Goal: Transaction & Acquisition: Purchase product/service

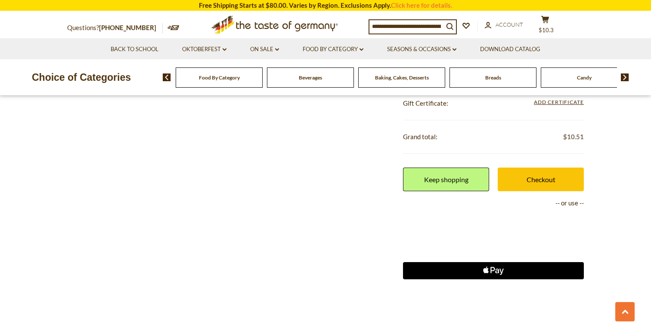
scroll to position [418, 0]
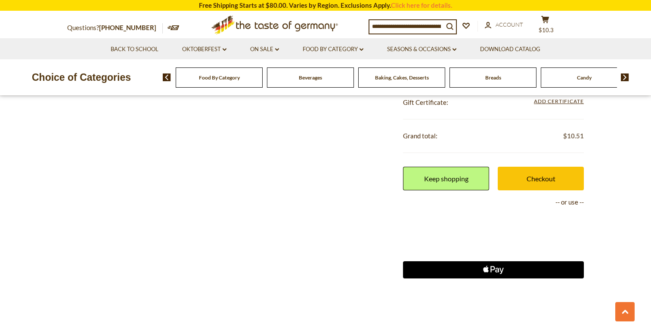
click at [489, 270] on icon "Apple Logo" at bounding box center [493, 270] width 90 height 17
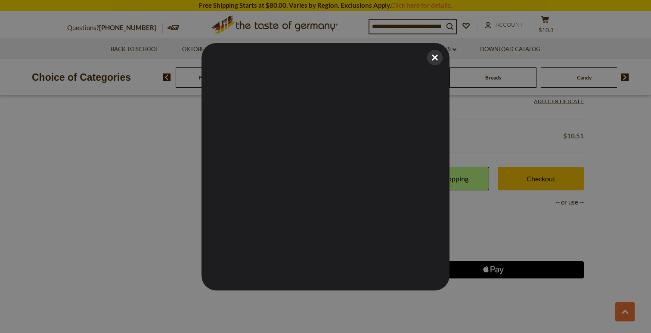
click at [436, 59] on button "Close" at bounding box center [434, 57] width 19 height 19
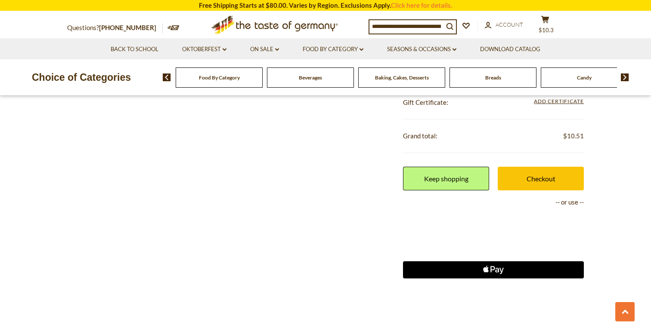
click at [464, 266] on icon "Apple Logo" at bounding box center [493, 270] width 90 height 17
click at [466, 270] on icon "Apple Logo" at bounding box center [493, 270] width 90 height 17
click at [487, 269] on icon "Apple Pay" at bounding box center [486, 270] width 6 height 5
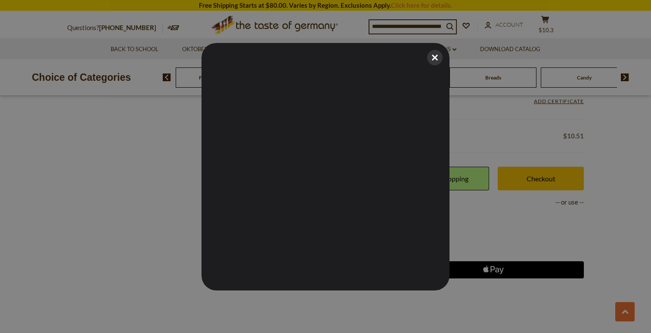
click at [436, 60] on button "Close" at bounding box center [434, 57] width 19 height 19
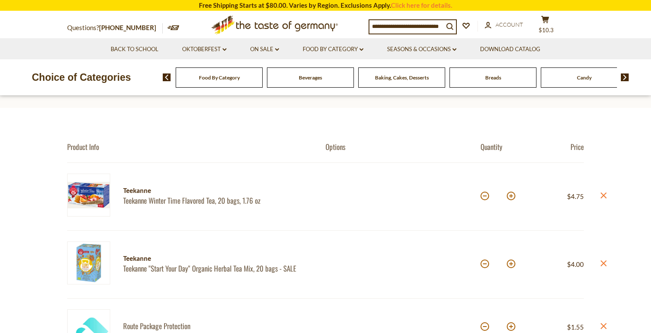
scroll to position [48, 0]
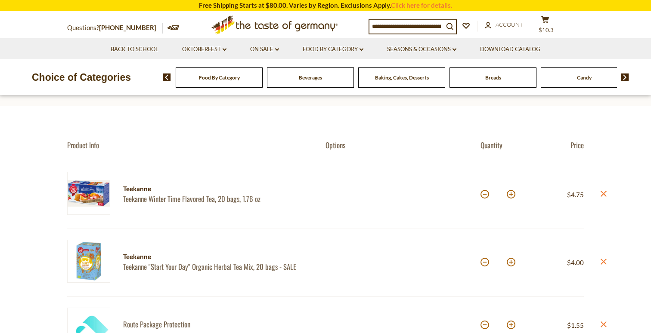
click at [227, 80] on span "Food By Category" at bounding box center [219, 77] width 41 height 6
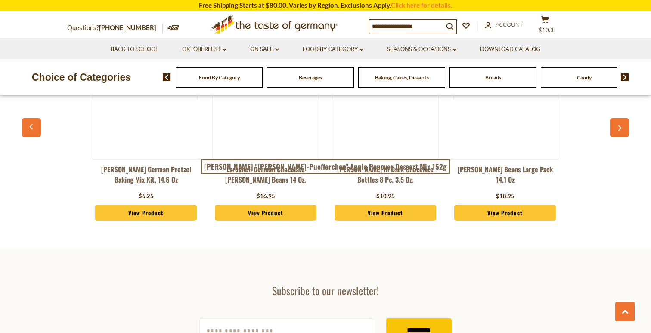
scroll to position [2207, 0]
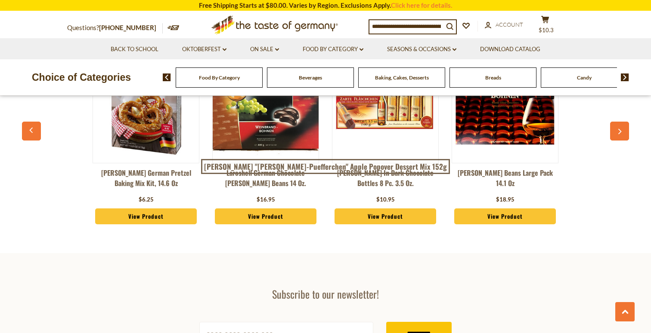
click at [262, 81] on div "Beverages" at bounding box center [219, 78] width 87 height 20
click at [262, 84] on div "Beverages" at bounding box center [219, 78] width 87 height 20
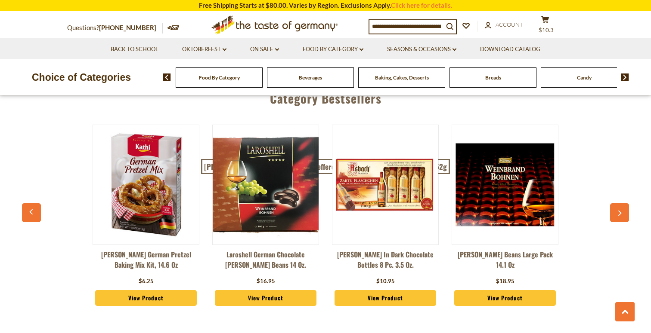
scroll to position [2119, 0]
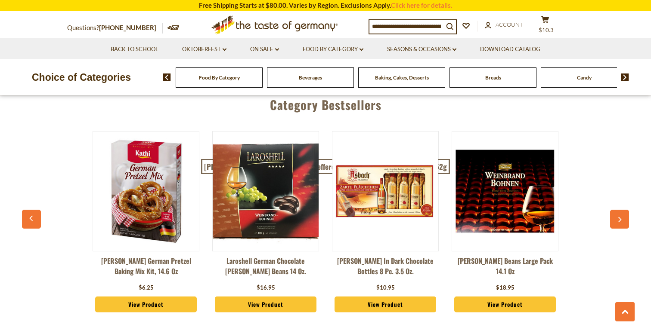
click at [262, 86] on div "Baking, Cakes, Desserts" at bounding box center [219, 78] width 87 height 20
click at [262, 84] on div "Baking, Cakes, Desserts" at bounding box center [219, 78] width 87 height 20
click at [399, 81] on div at bounding box center [399, 81] width 0 height 0
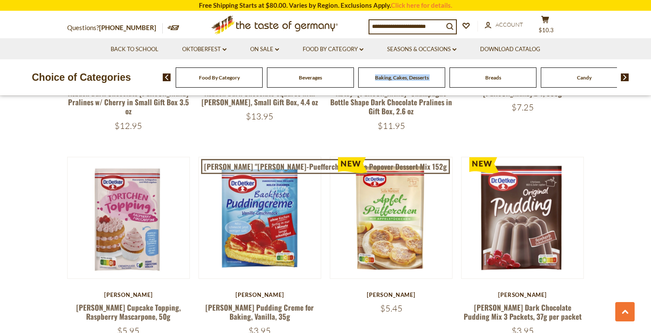
scroll to position [1670, 0]
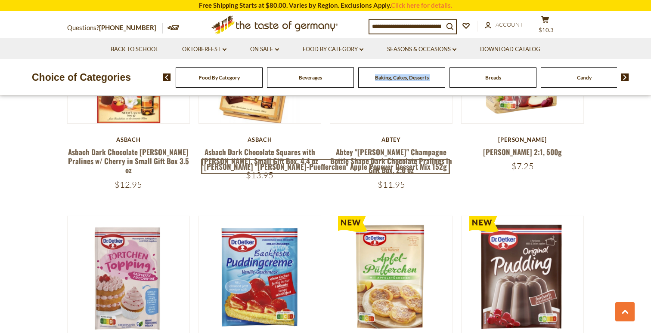
click at [262, 83] on div "Breads" at bounding box center [219, 78] width 87 height 20
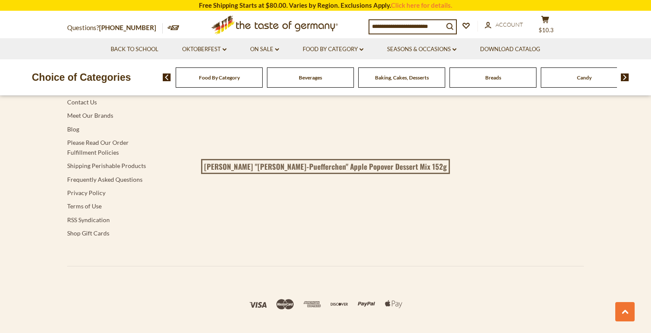
scroll to position [2636, 0]
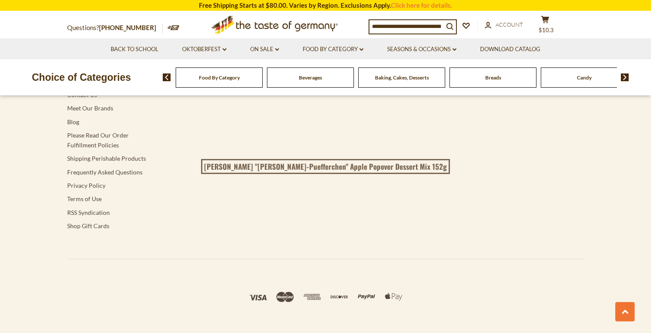
click at [262, 83] on div "Candy" at bounding box center [219, 78] width 87 height 20
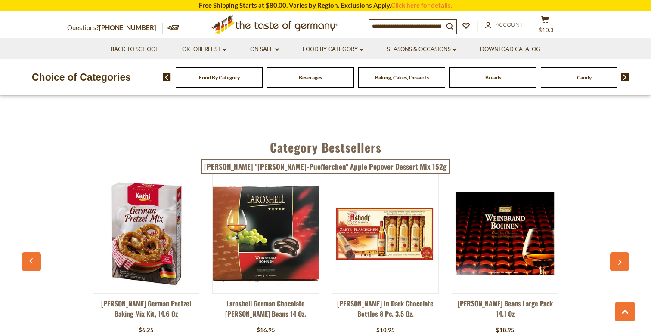
scroll to position [2067, 0]
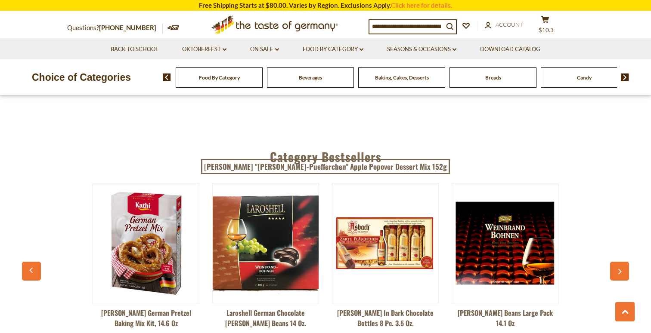
click at [201, 79] on span "Food By Category" at bounding box center [219, 77] width 41 height 6
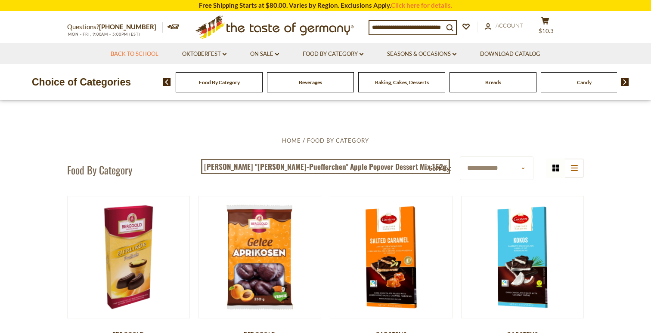
click at [141, 53] on link "Back to School" at bounding box center [135, 53] width 48 height 9
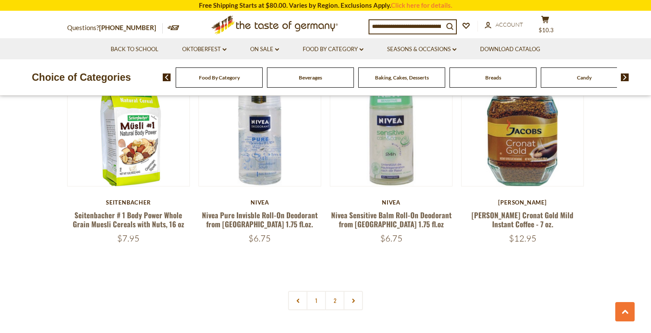
scroll to position [1959, 0]
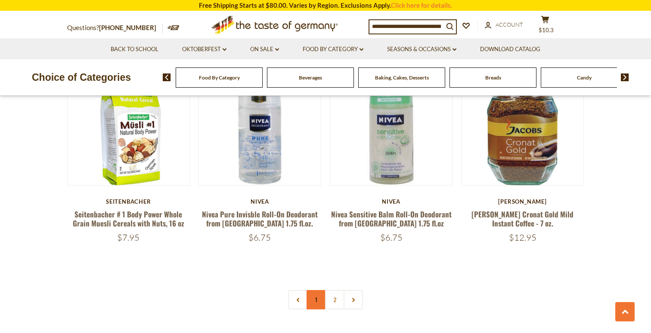
click at [316, 296] on link "1" at bounding box center [315, 299] width 19 height 19
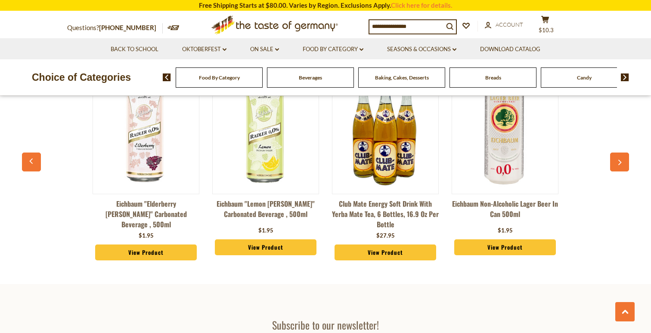
scroll to position [2306, 0]
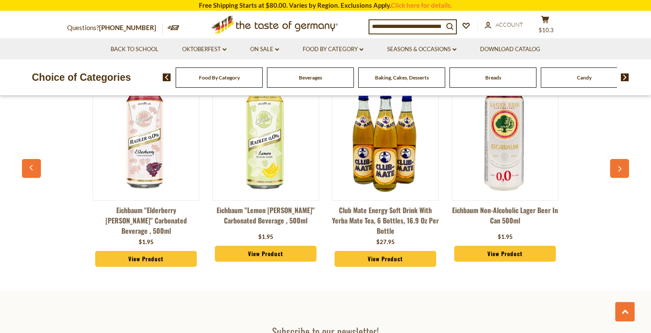
click at [221, 76] on span "Food By Category" at bounding box center [219, 77] width 41 height 6
